Goal: Transaction & Acquisition: Purchase product/service

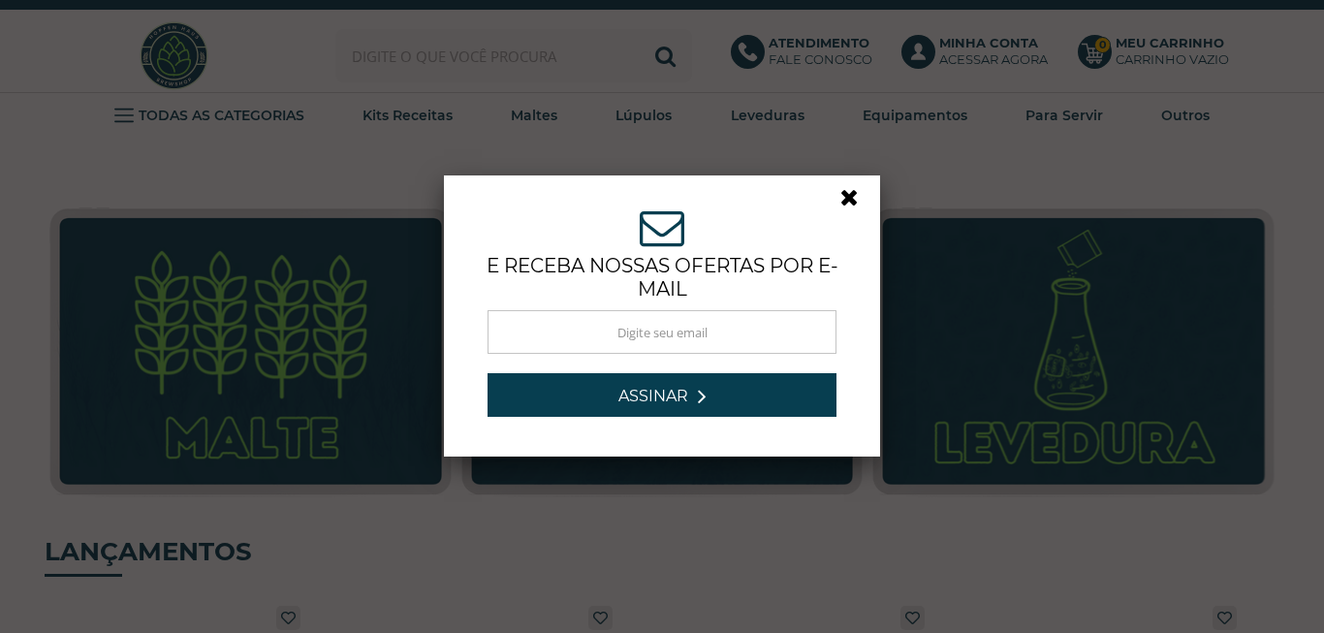
click at [846, 202] on link at bounding box center [857, 202] width 35 height 35
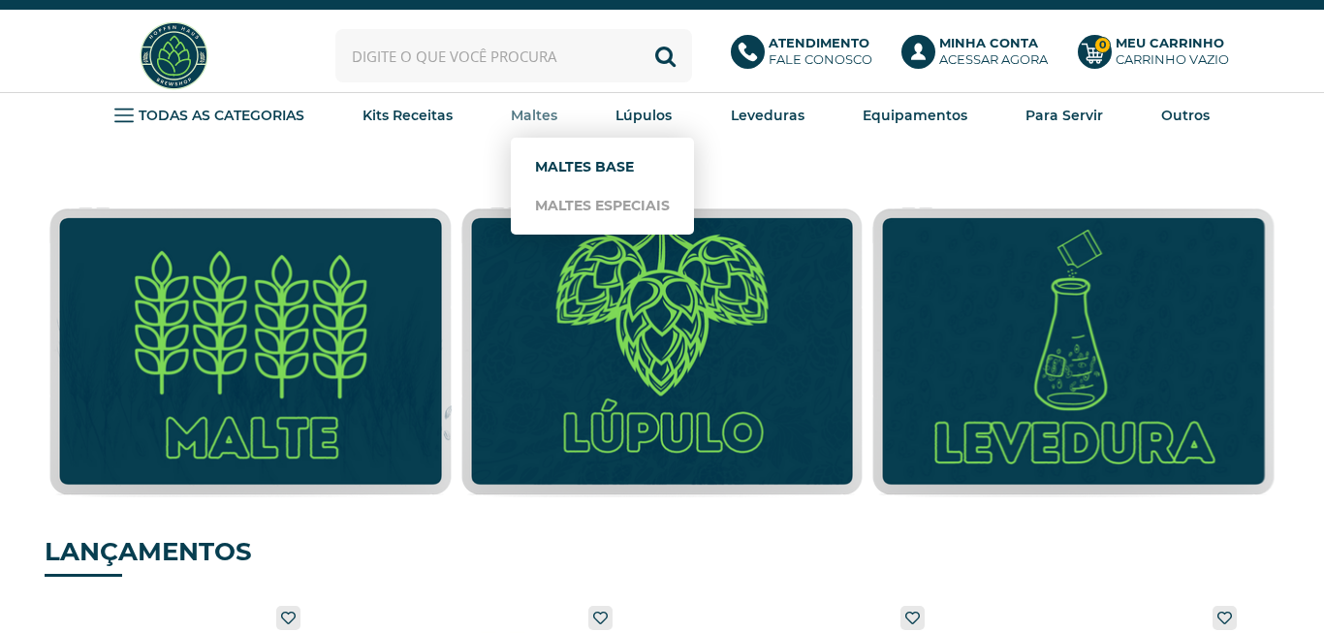
click at [570, 160] on link "Maltes Base" at bounding box center [602, 166] width 135 height 39
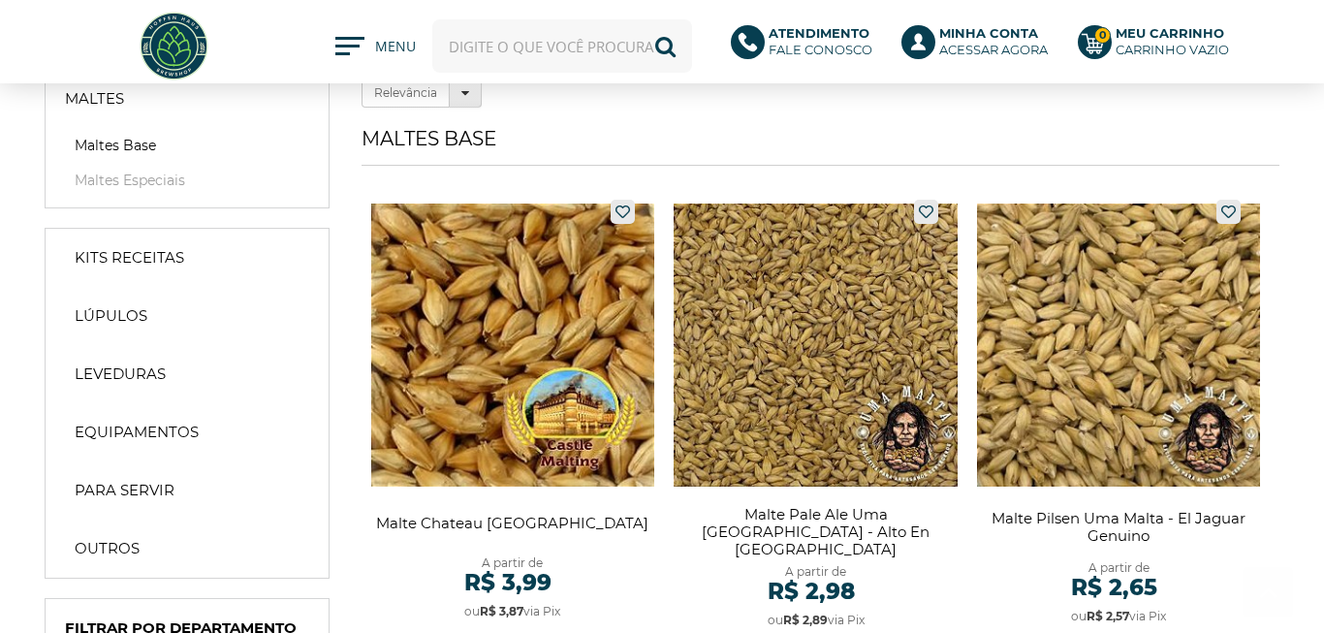
scroll to position [221, 0]
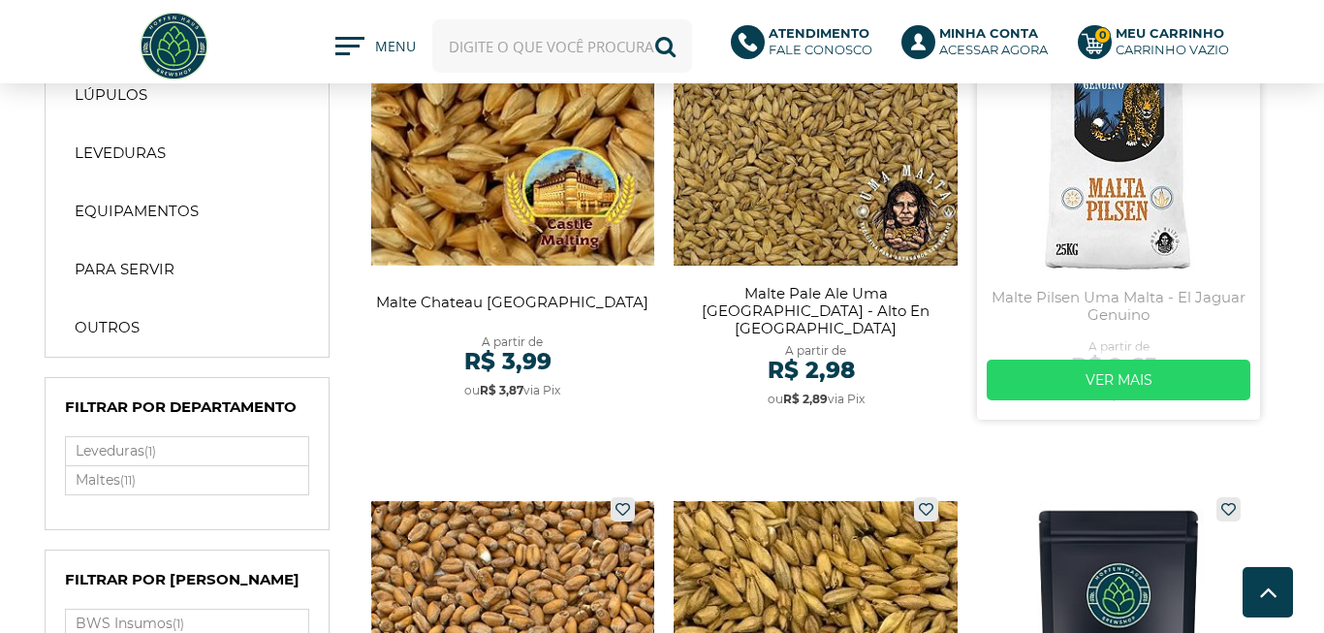
click at [1036, 172] on link at bounding box center [1119, 194] width 284 height 451
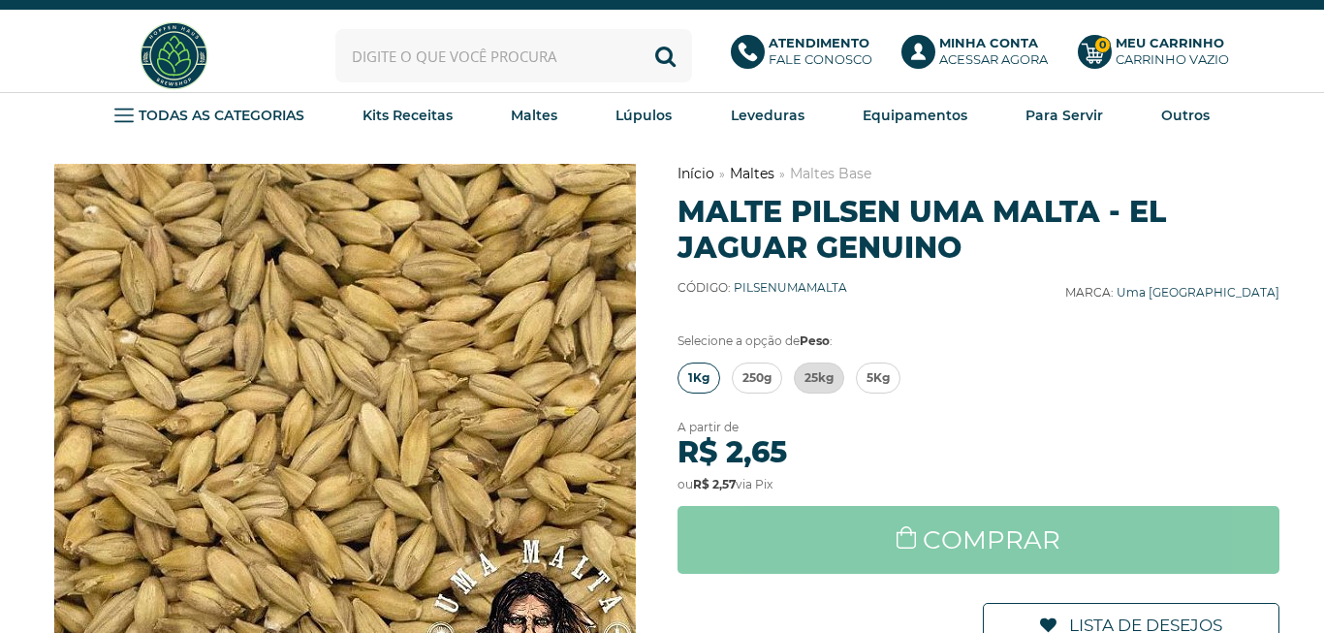
click at [700, 378] on span "1Kg" at bounding box center [698, 377] width 21 height 29
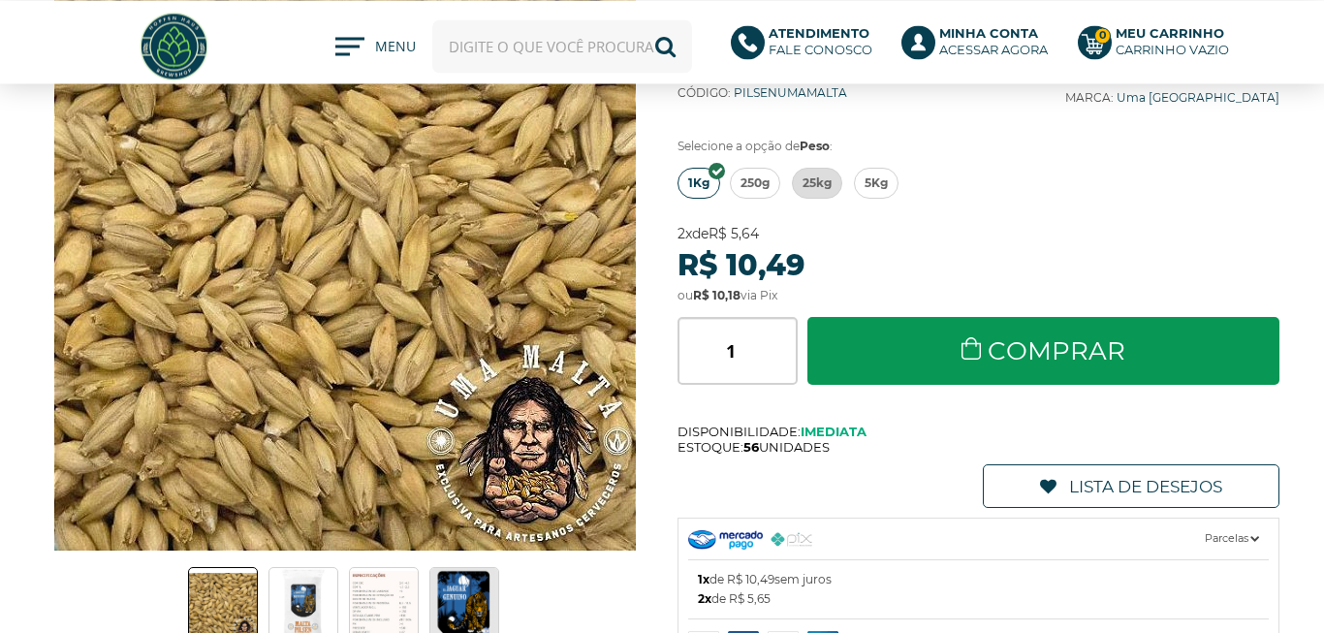
scroll to position [110, 0]
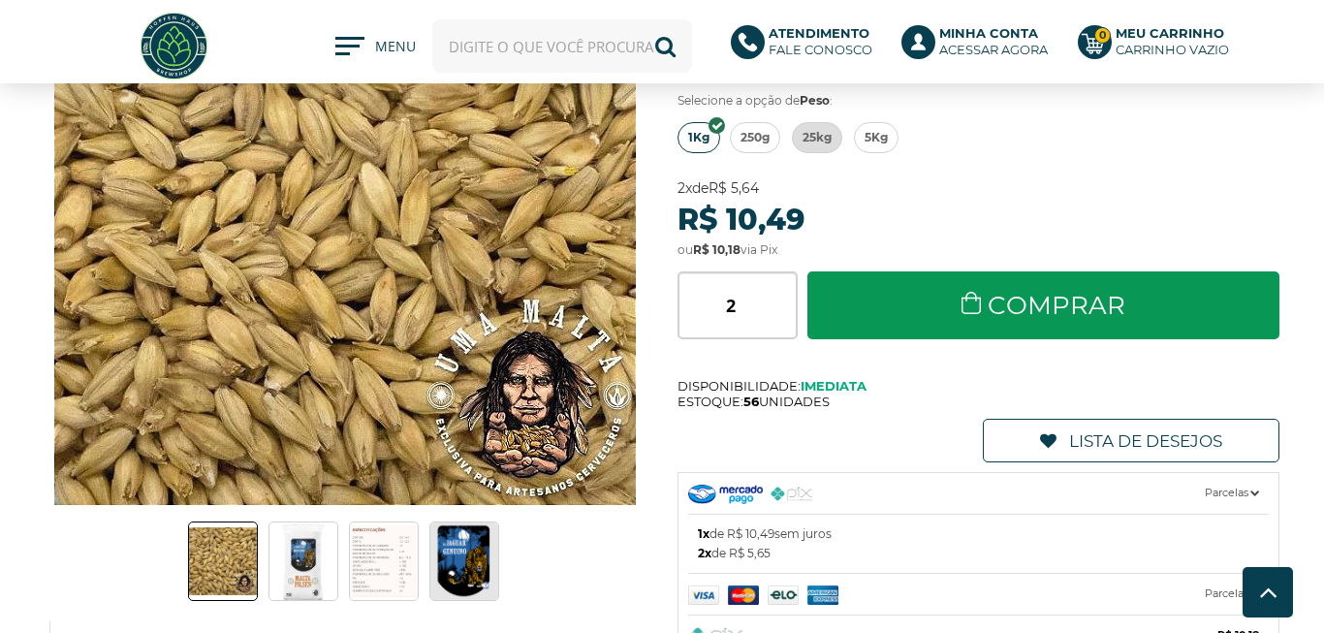
click at [780, 300] on input "2" at bounding box center [737, 305] width 120 height 68
click at [780, 300] on input "3" at bounding box center [737, 305] width 120 height 68
click at [780, 300] on input "4" at bounding box center [737, 305] width 120 height 68
click at [780, 300] on input "5" at bounding box center [737, 305] width 120 height 68
click at [780, 300] on input "6" at bounding box center [737, 305] width 120 height 68
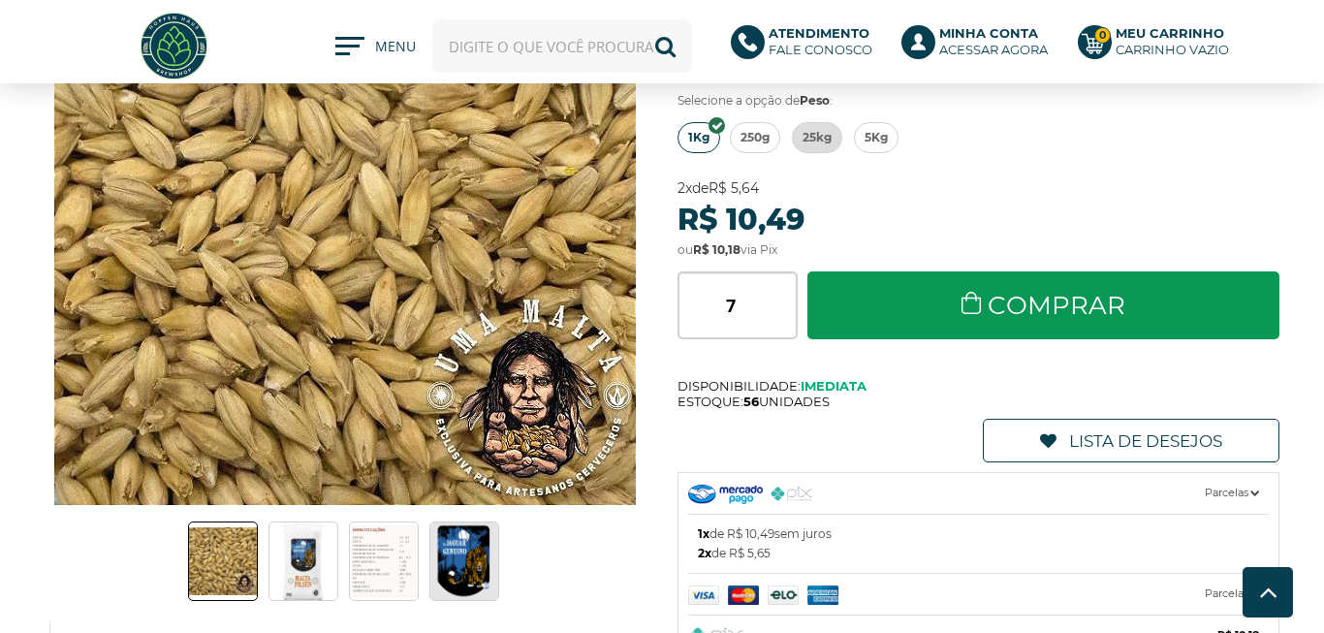
type input "7"
click at [780, 300] on input "7" at bounding box center [737, 305] width 120 height 68
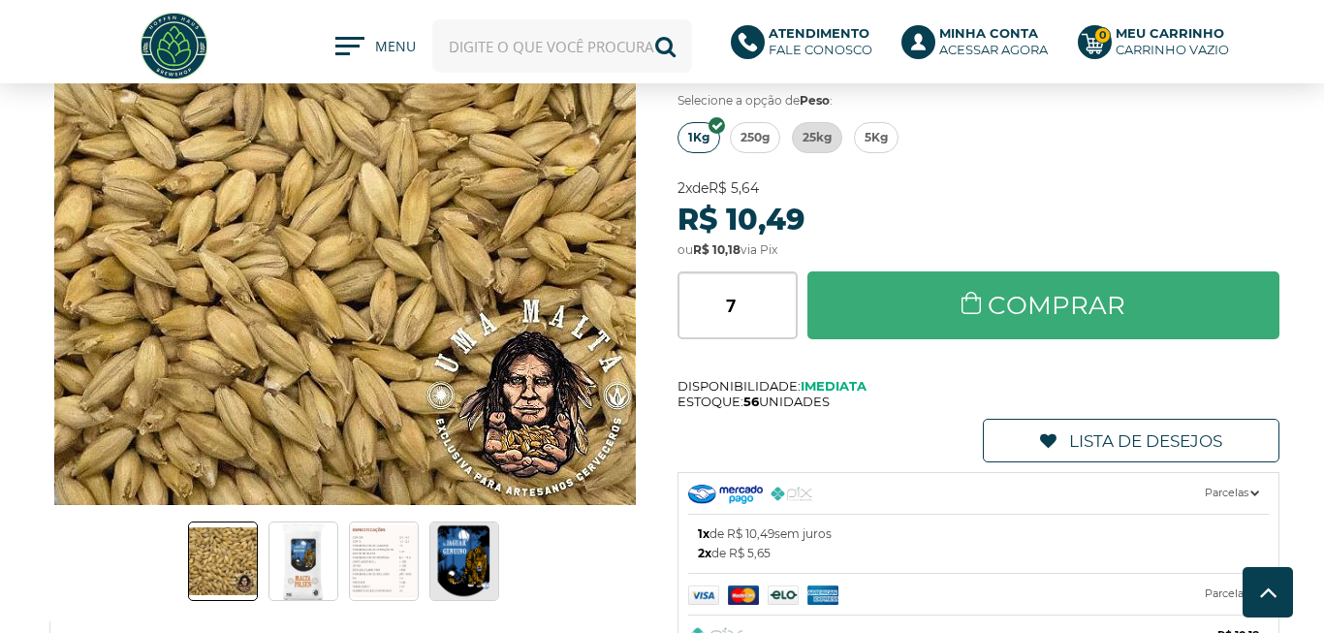
click at [913, 298] on link "Comprar" at bounding box center [1043, 305] width 472 height 68
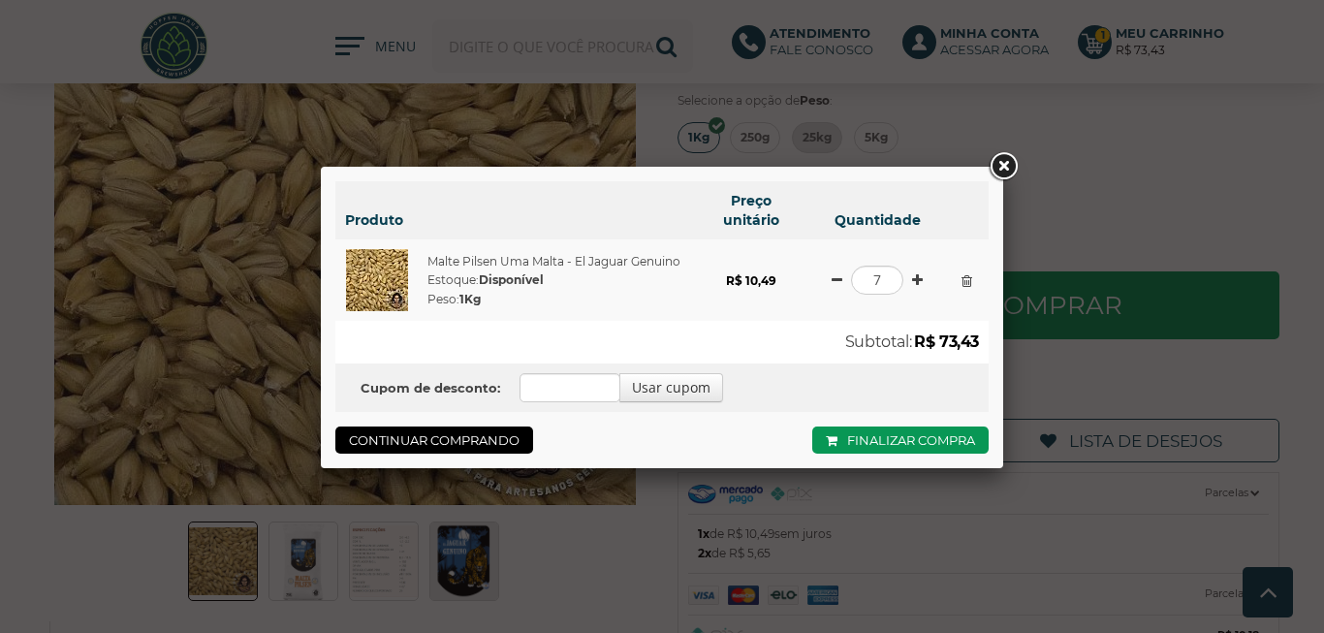
click at [1000, 167] on link at bounding box center [1003, 166] width 35 height 35
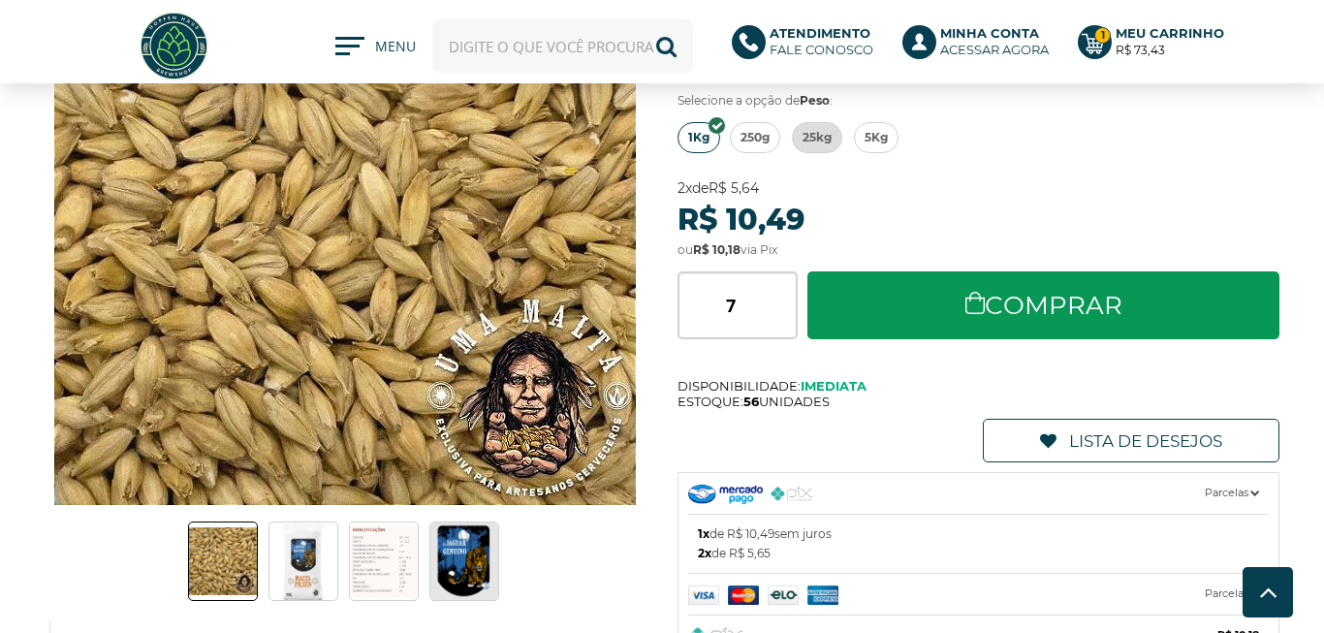
click at [601, 45] on input "text" at bounding box center [562, 45] width 261 height 53
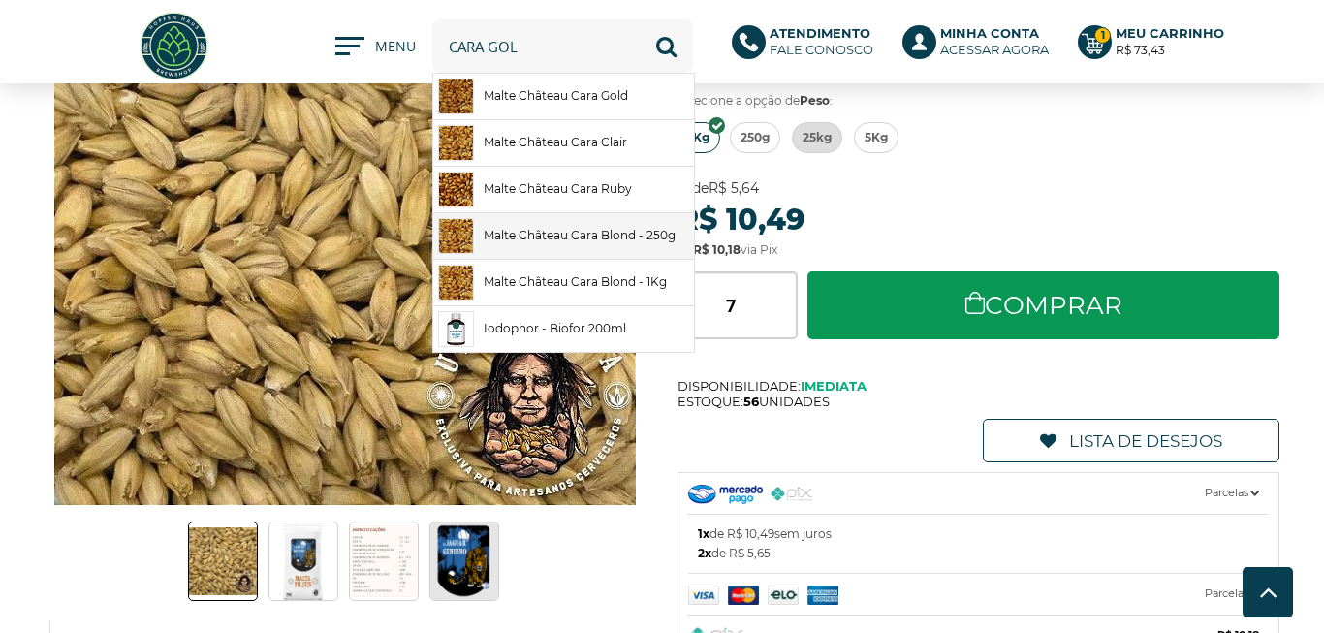
click at [588, 241] on link "Malte Château Cara Blond - 250g" at bounding box center [563, 236] width 261 height 46
type input "Malte Château Cara Blond - 250g"
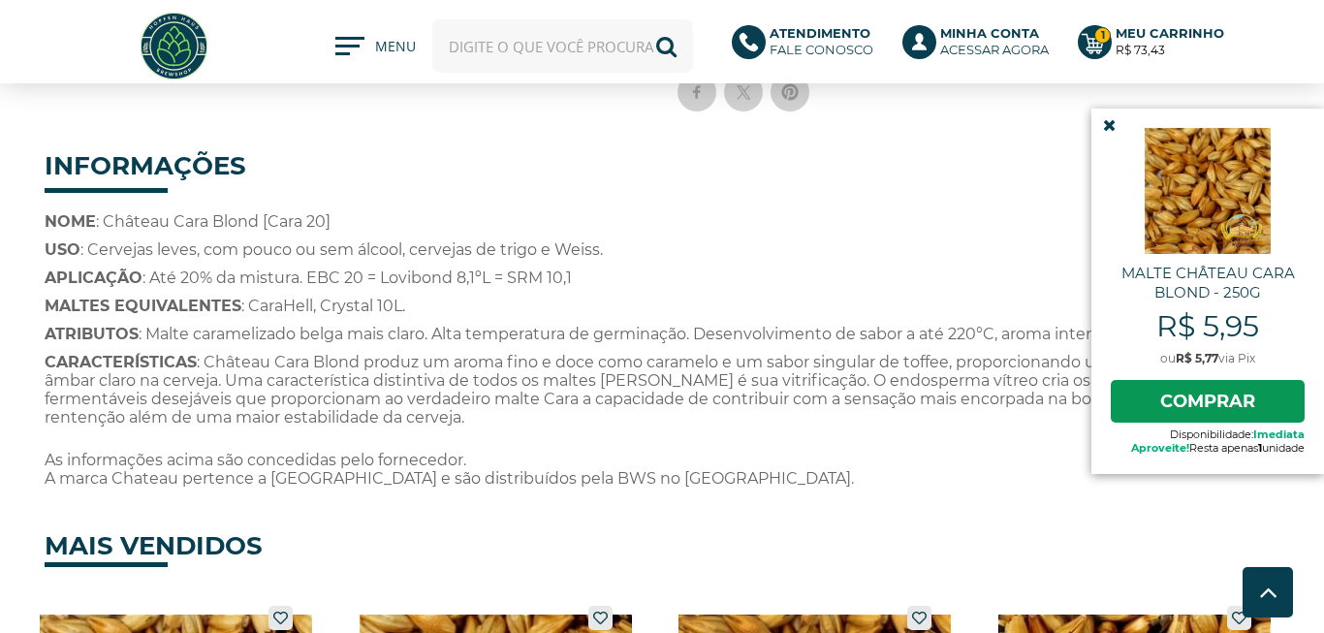
scroll to position [663, 0]
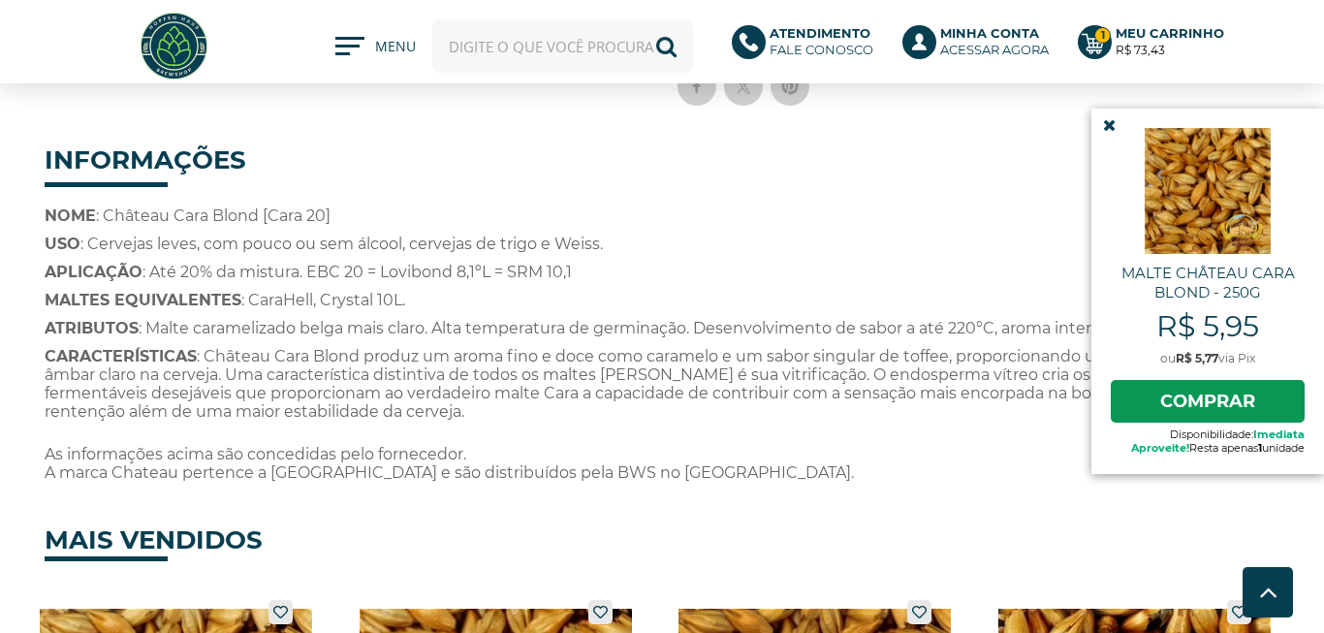
click at [1108, 124] on icon at bounding box center [1109, 125] width 13 height 16
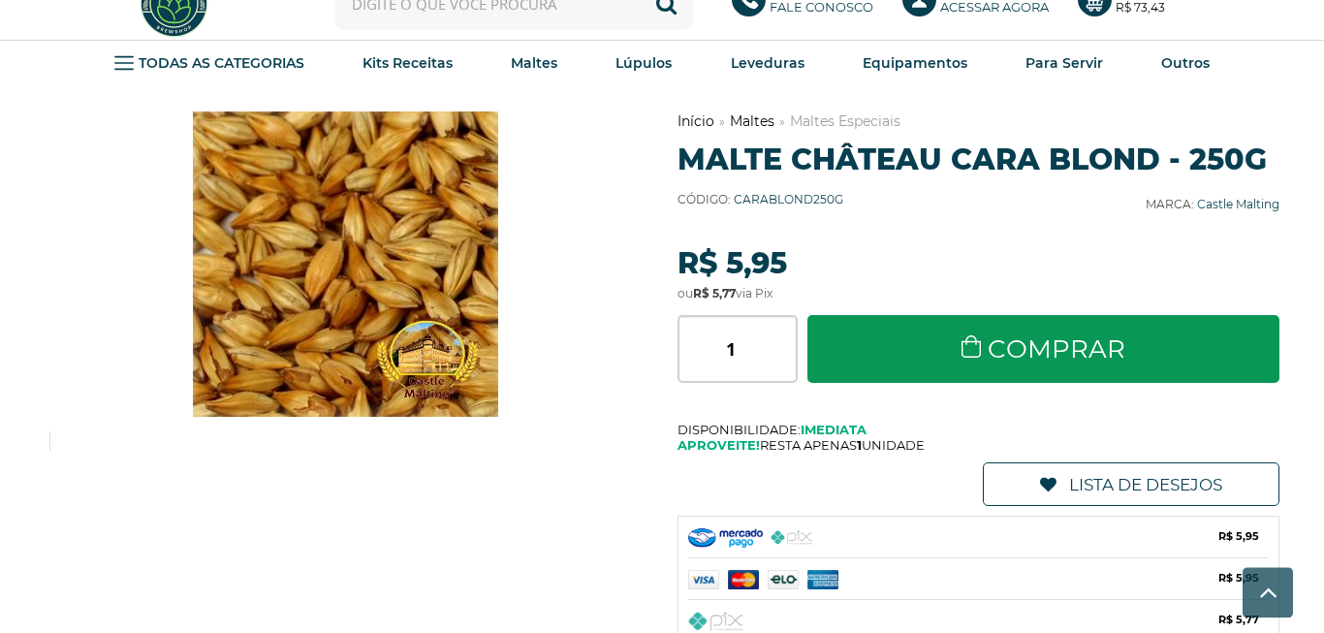
scroll to position [0, 0]
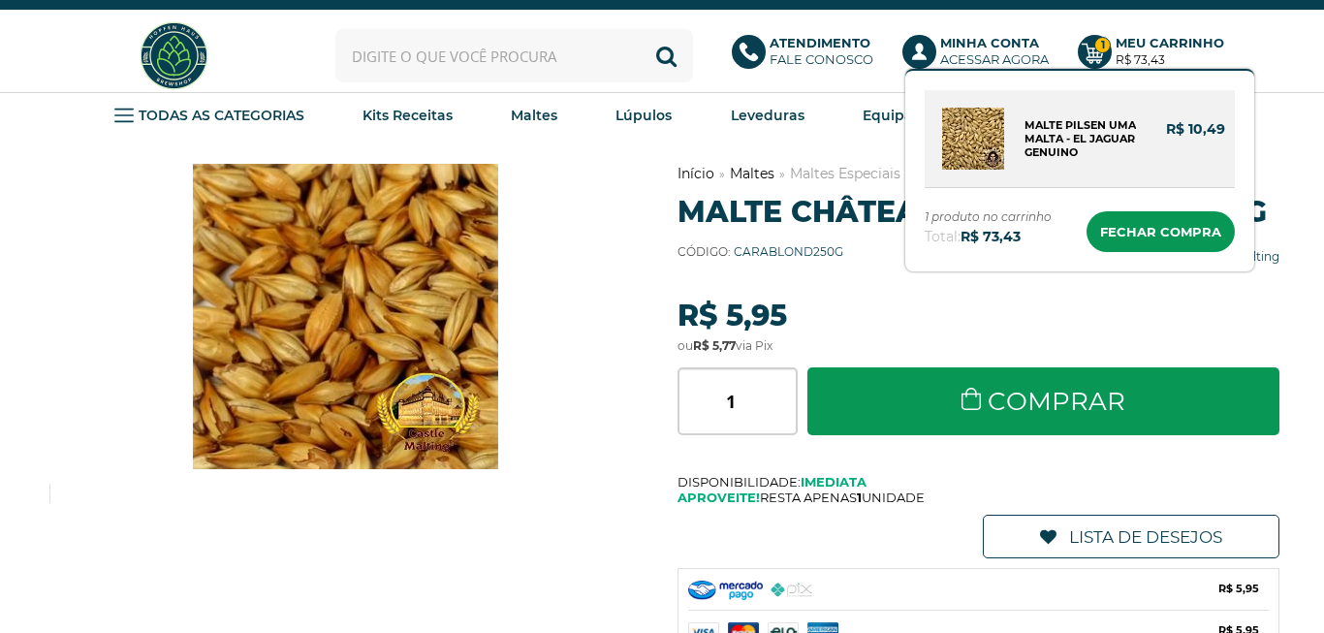
click at [1054, 126] on link "Malte Pilsen Uma Malta - El Jaguar Genuino" at bounding box center [1079, 138] width 111 height 41
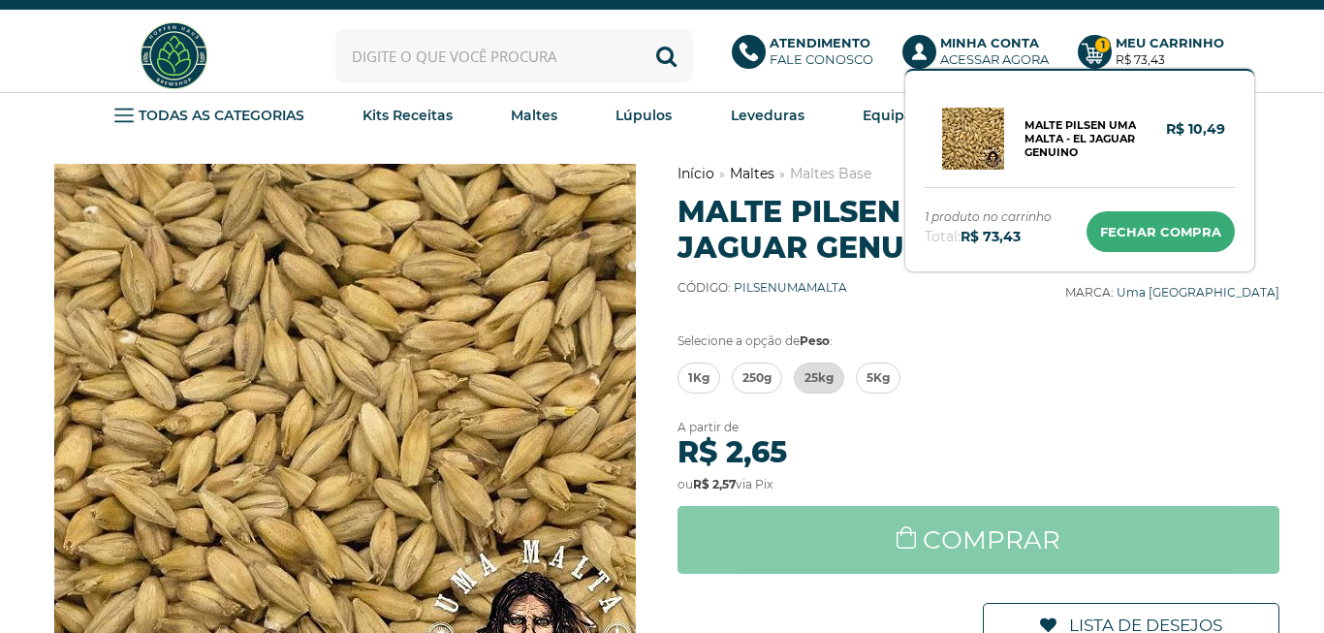
click at [1171, 224] on link "Ir para o carrinho" at bounding box center [1160, 231] width 148 height 41
